Goal: Transaction & Acquisition: Purchase product/service

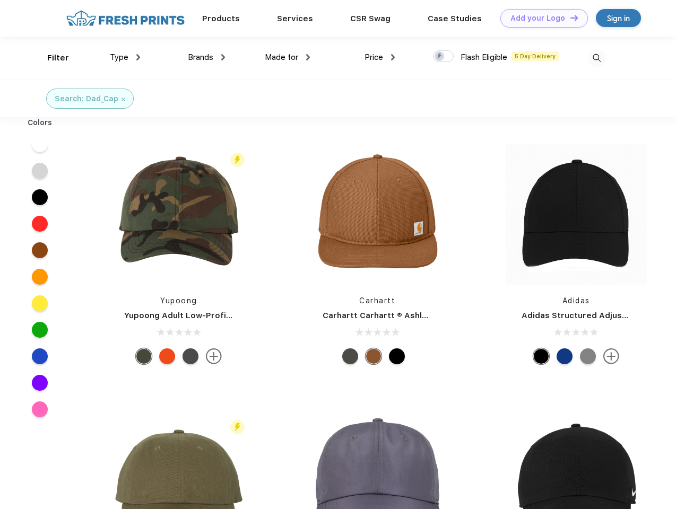
scroll to position [1, 0]
click at [540, 18] on link "Add your Logo Design Tool" at bounding box center [544, 18] width 88 height 19
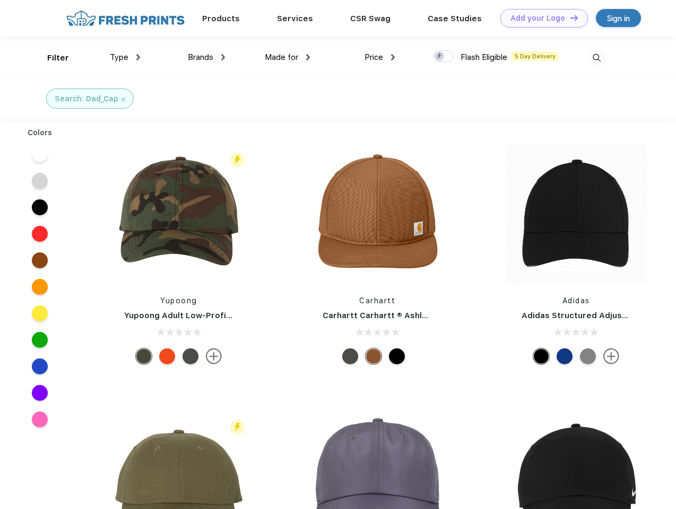
click at [0, 0] on div "Design Tool" at bounding box center [0, 0] width 0 height 0
click at [569, 18] on link "Add your Logo Design Tool" at bounding box center [544, 18] width 88 height 19
click at [51, 58] on div "Filter" at bounding box center [58, 58] width 22 height 12
click at [125, 57] on span "Type" at bounding box center [119, 58] width 19 height 10
click at [206, 57] on span "Brands" at bounding box center [200, 58] width 25 height 10
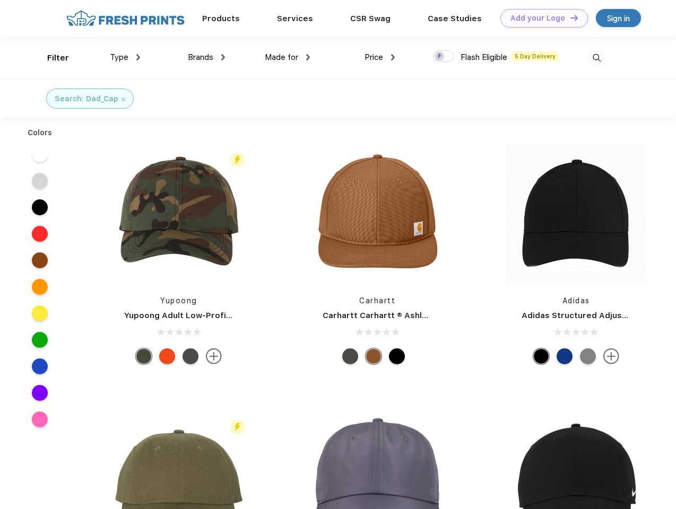
click at [288, 57] on span "Made for" at bounding box center [281, 58] width 33 height 10
click at [380, 57] on span "Price" at bounding box center [374, 58] width 19 height 10
click at [444, 57] on div at bounding box center [443, 56] width 21 height 12
click at [440, 57] on input "checkbox" at bounding box center [436, 53] width 7 height 7
click at [597, 58] on img at bounding box center [597, 58] width 18 height 18
